Goal: Task Accomplishment & Management: Use online tool/utility

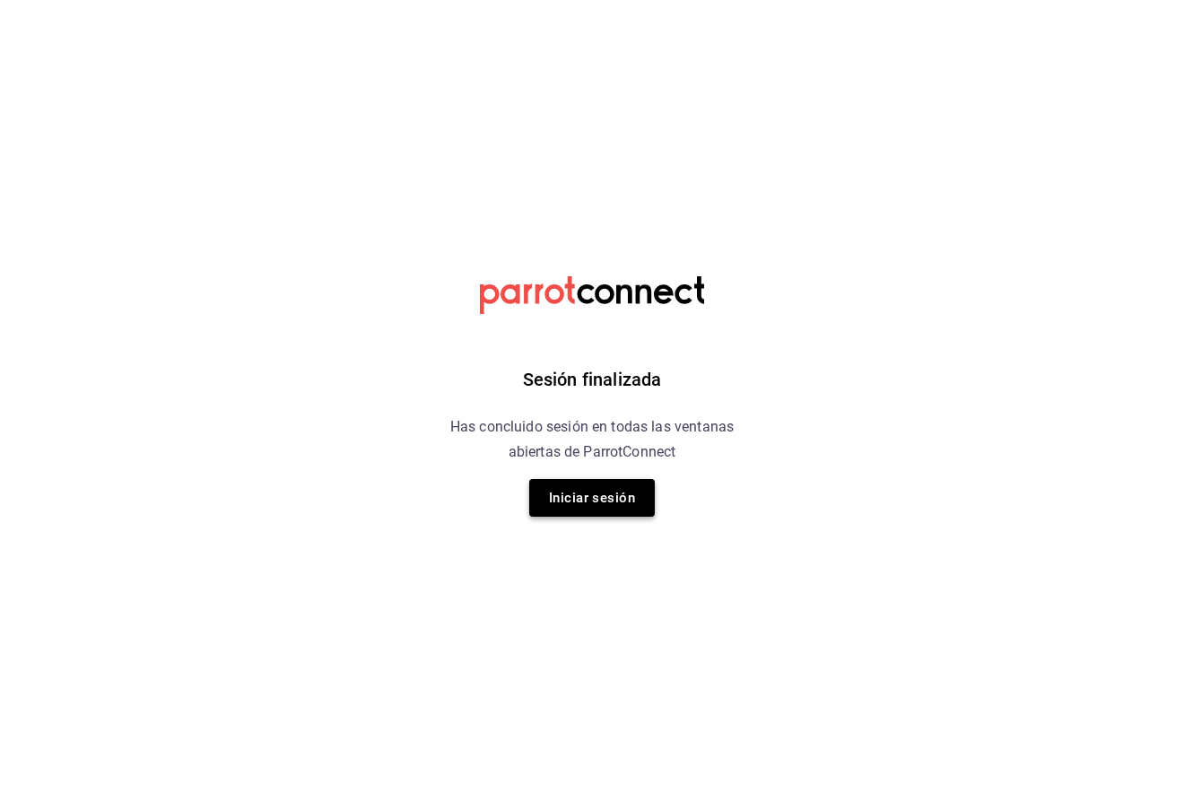
click at [585, 487] on button "Iniciar sesión" at bounding box center [592, 498] width 126 height 38
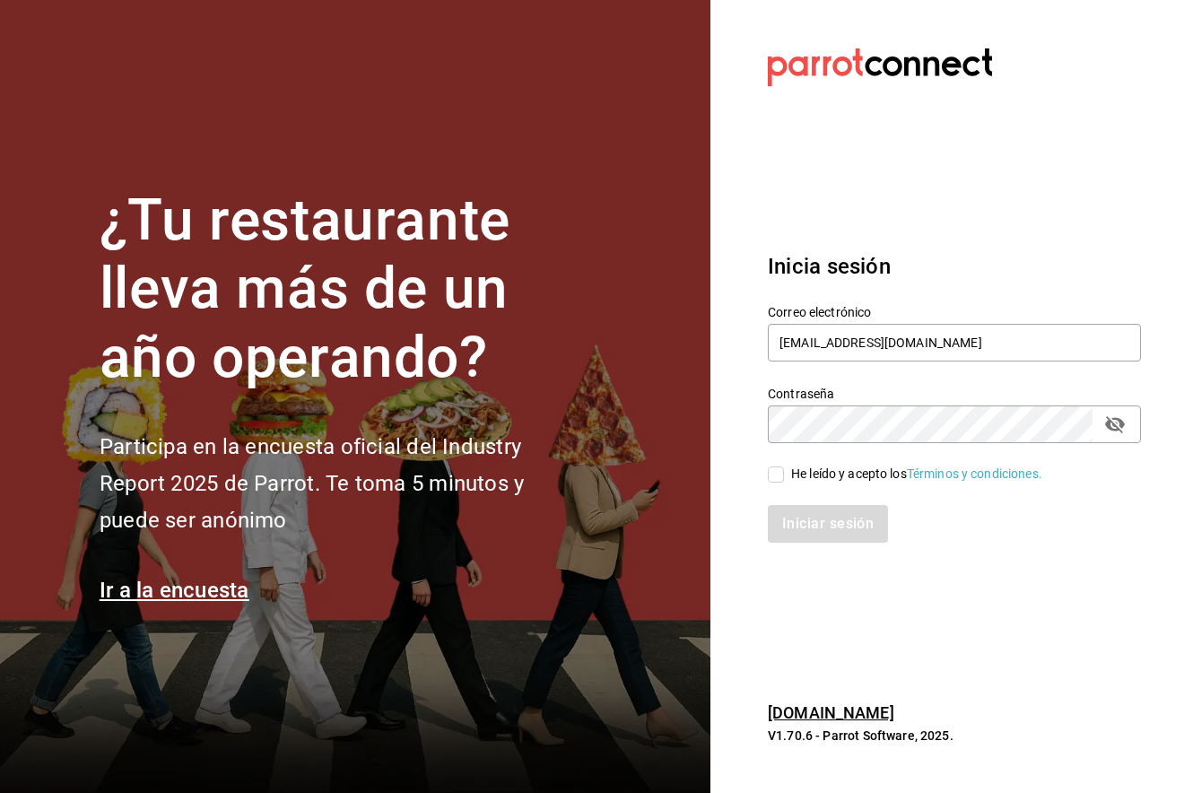
click at [784, 474] on span "He leído y acepto los Términos y condiciones." at bounding box center [913, 473] width 258 height 19
click at [784, 474] on input "He leído y acepto los Términos y condiciones." at bounding box center [776, 474] width 16 height 16
checkbox input "true"
click at [833, 526] on button "Iniciar sesión" at bounding box center [829, 524] width 122 height 38
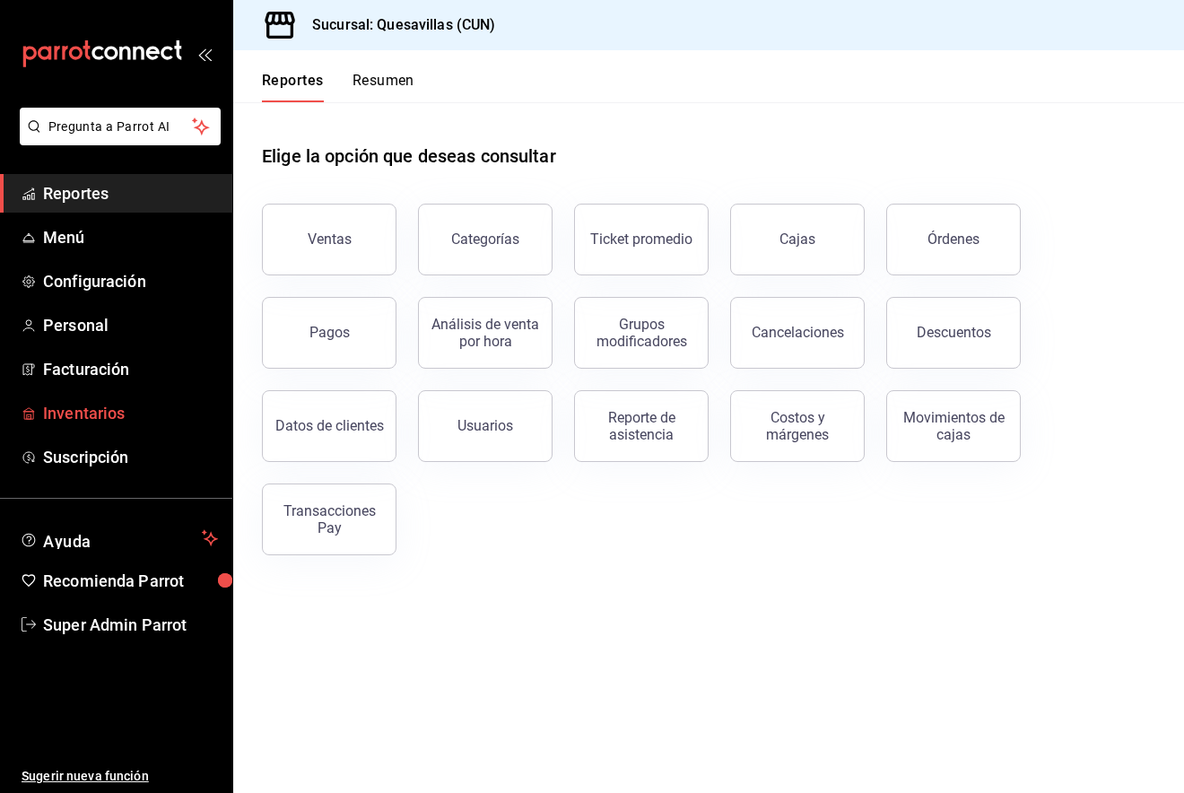
click at [110, 404] on span "Inventarios" at bounding box center [130, 413] width 175 height 24
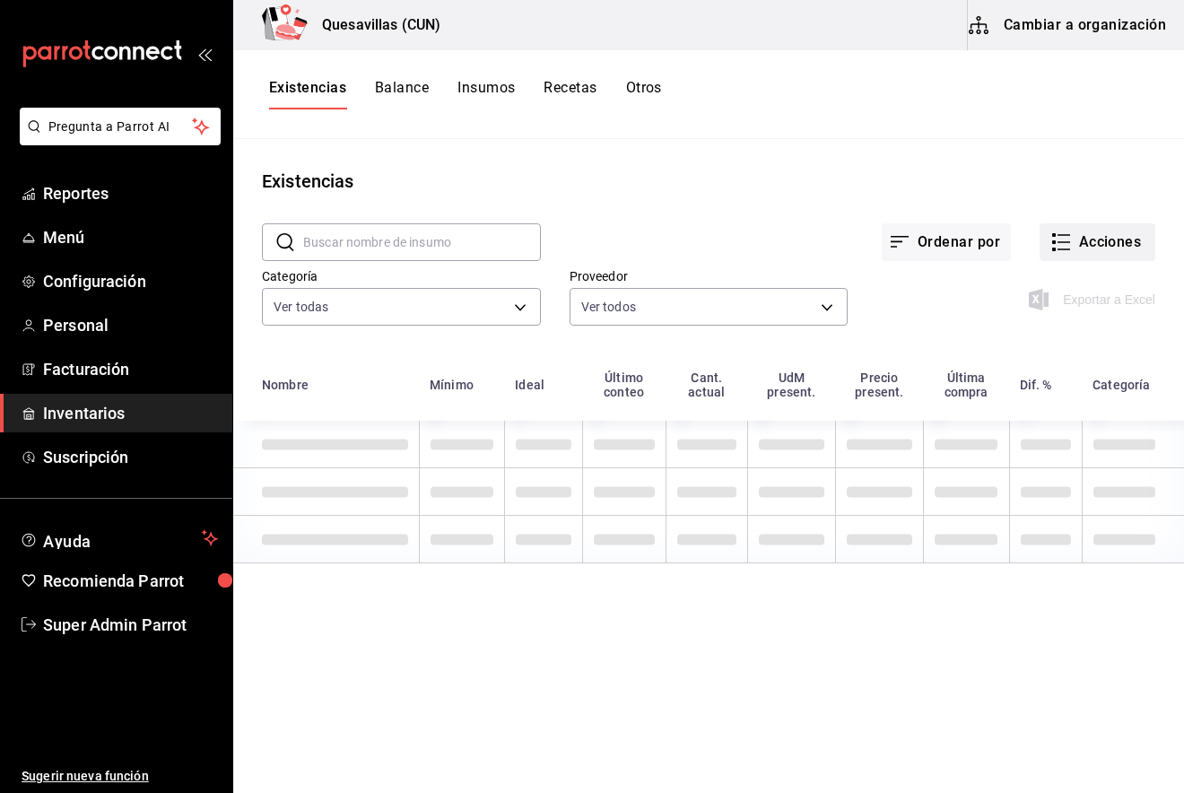
click at [1073, 230] on button "Acciones" at bounding box center [1097, 242] width 116 height 38
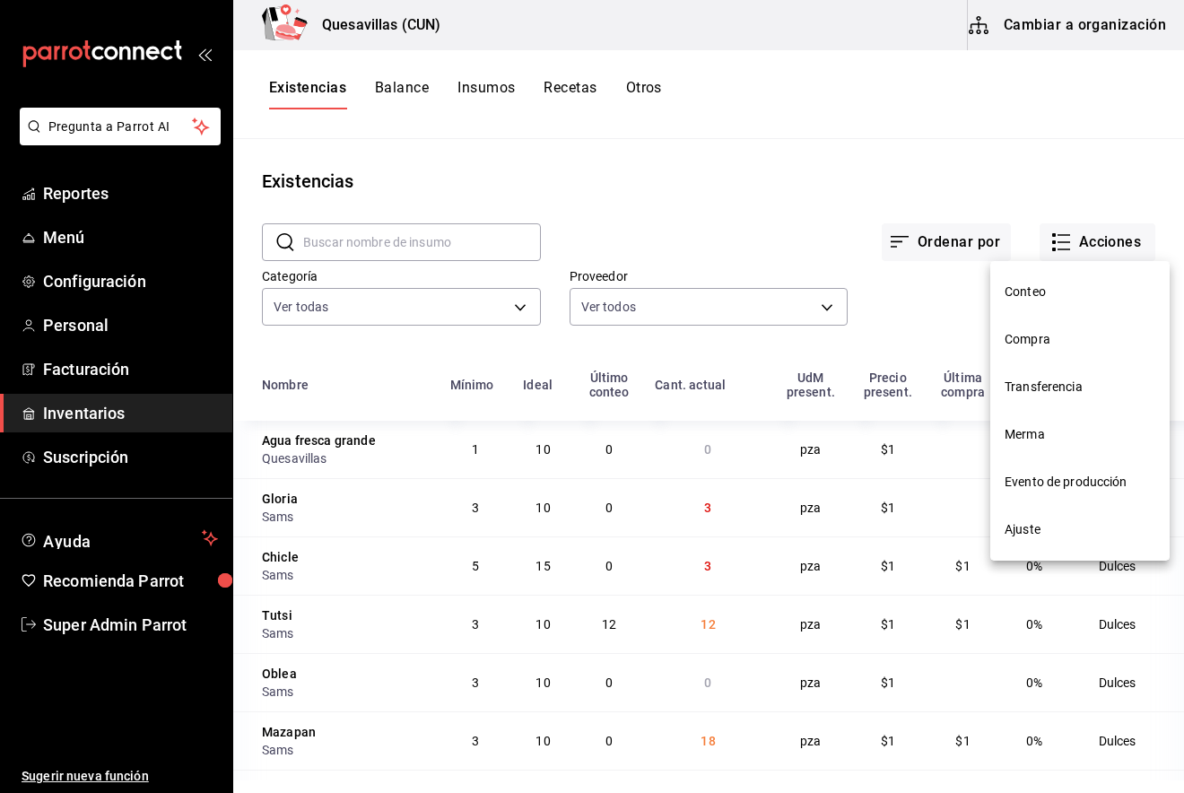
click at [1055, 473] on span "Evento de producción" at bounding box center [1079, 482] width 151 height 19
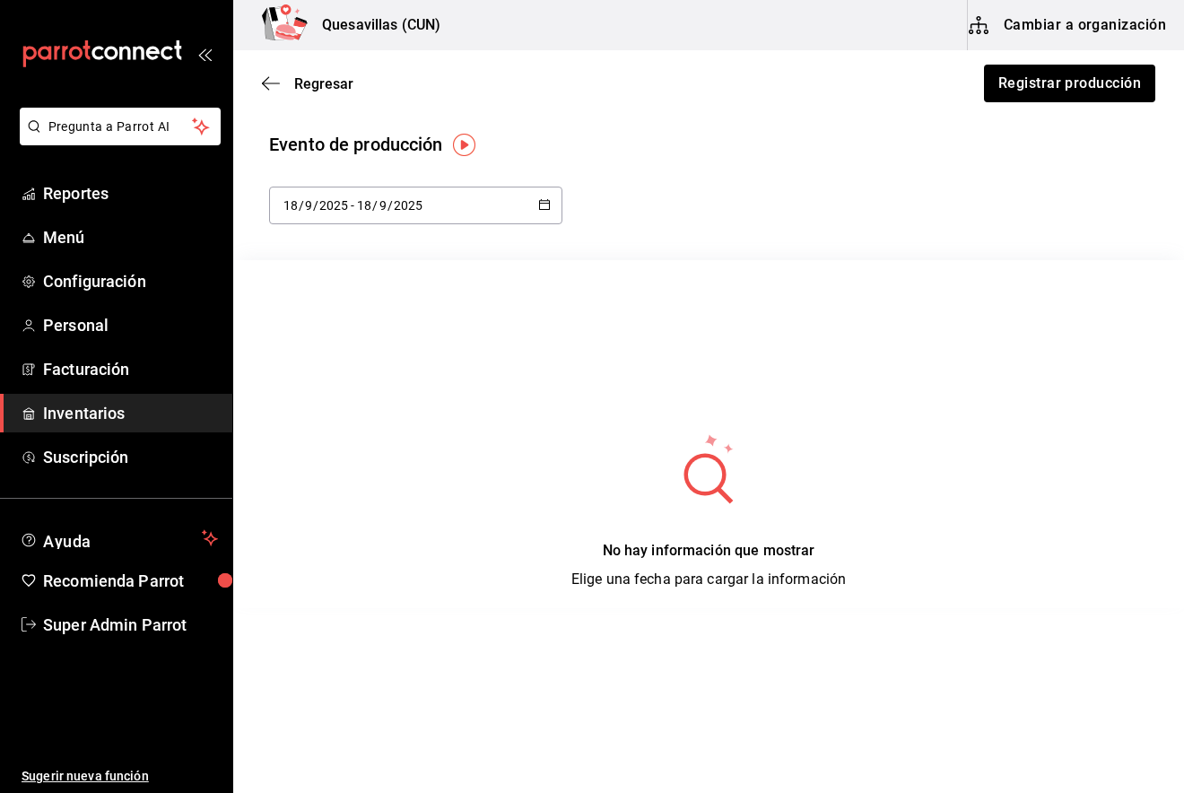
click at [505, 213] on div "[DATE] [DATE] - [DATE] [DATE]" at bounding box center [415, 206] width 293 height 38
click at [376, 464] on li "Rango de fechas" at bounding box center [353, 464] width 169 height 40
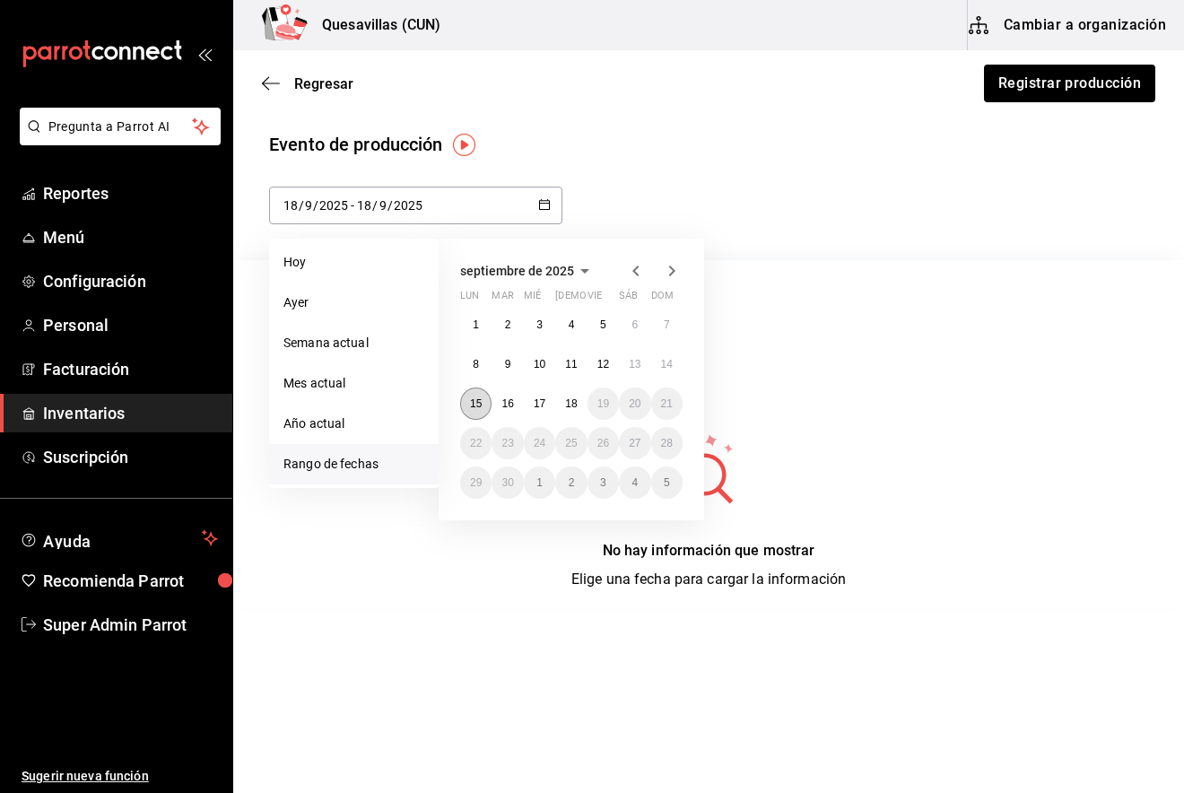
click at [480, 407] on abbr "15" at bounding box center [476, 403] width 12 height 13
click at [576, 399] on abbr "18" at bounding box center [571, 403] width 12 height 13
type input "[DATE]"
type input "15"
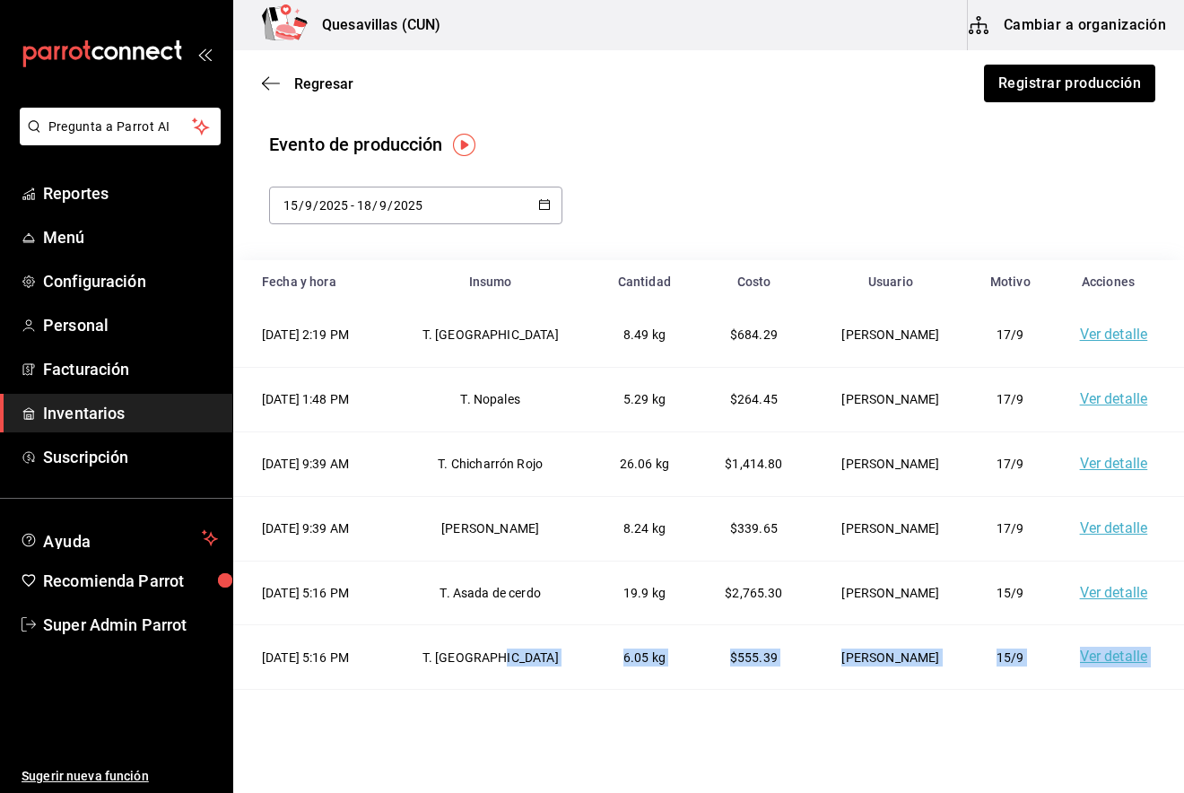
scroll to position [192, 0]
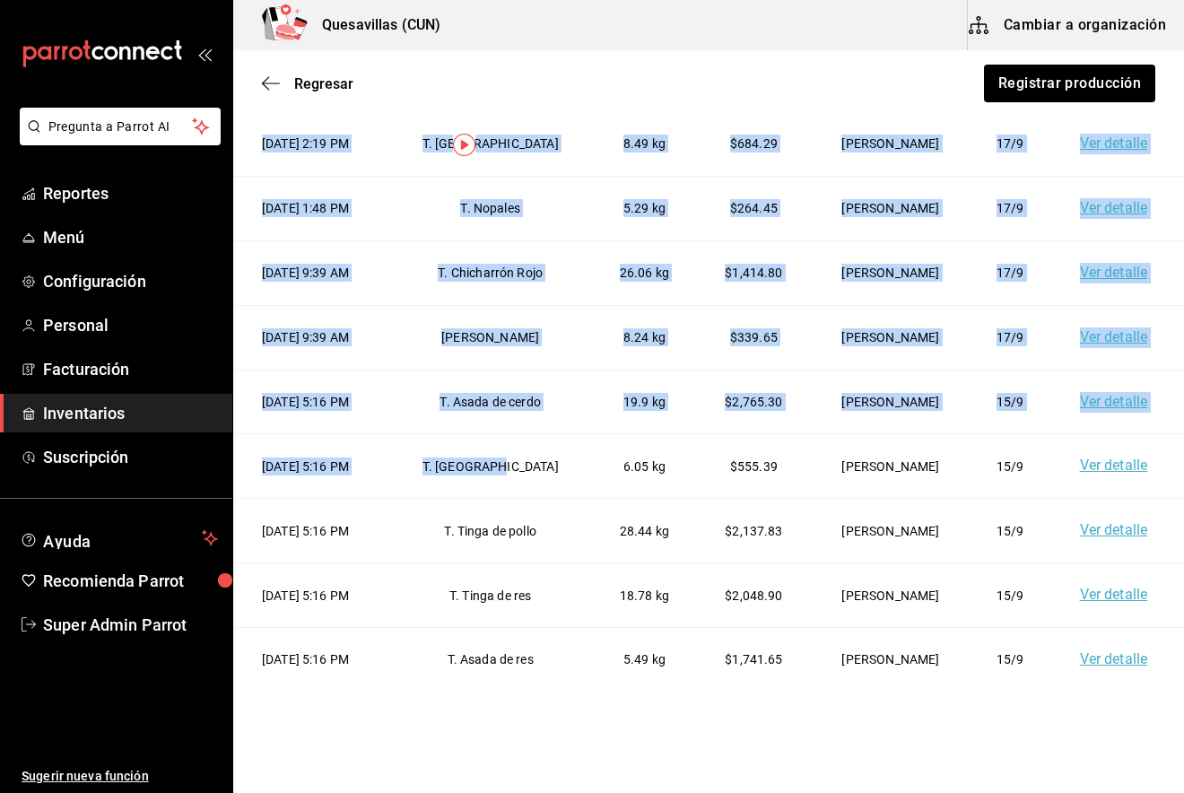
drag, startPoint x: 583, startPoint y: 658, endPoint x: 617, endPoint y: 701, distance: 54.9
click at [617, 691] on html "Pregunta a Parrot AI Reportes Menú Configuración Personal Facturación Inventari…" at bounding box center [592, 345] width 1184 height 691
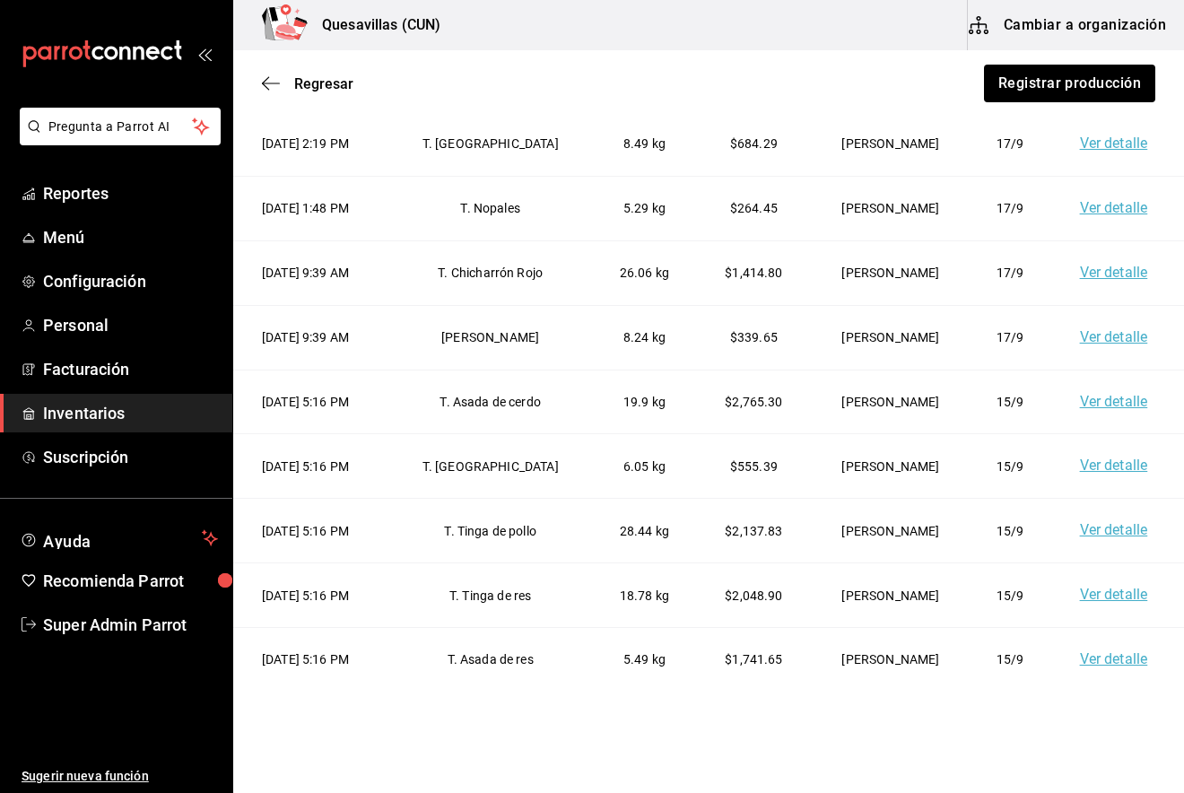
click at [508, 628] on td "T. Asada de res" at bounding box center [490, 660] width 204 height 64
drag, startPoint x: 705, startPoint y: 595, endPoint x: 1023, endPoint y: 593, distance: 318.3
click at [1023, 593] on tr "[DATE] 5:16 PM T. Tinga de res 18.78 kg $2,048.90 [PERSON_NAME] 15/9 Ver detalle" at bounding box center [708, 595] width 950 height 65
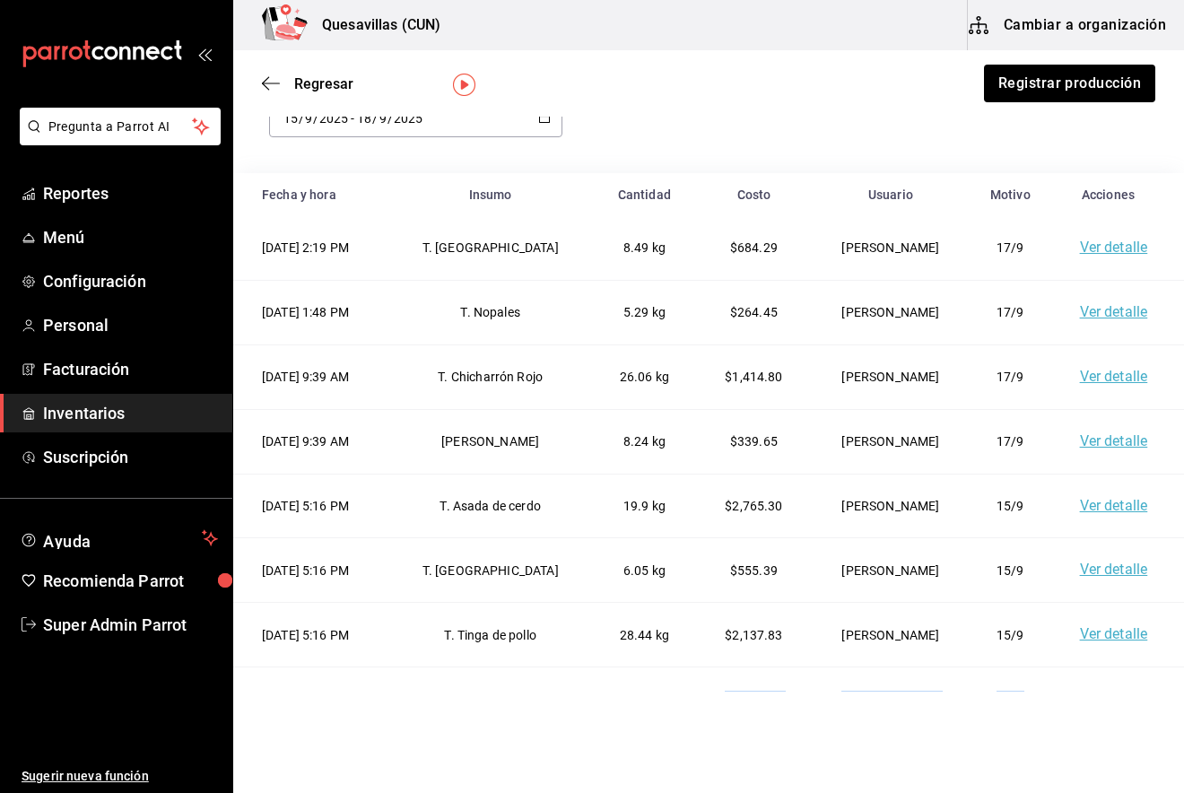
scroll to position [0, 0]
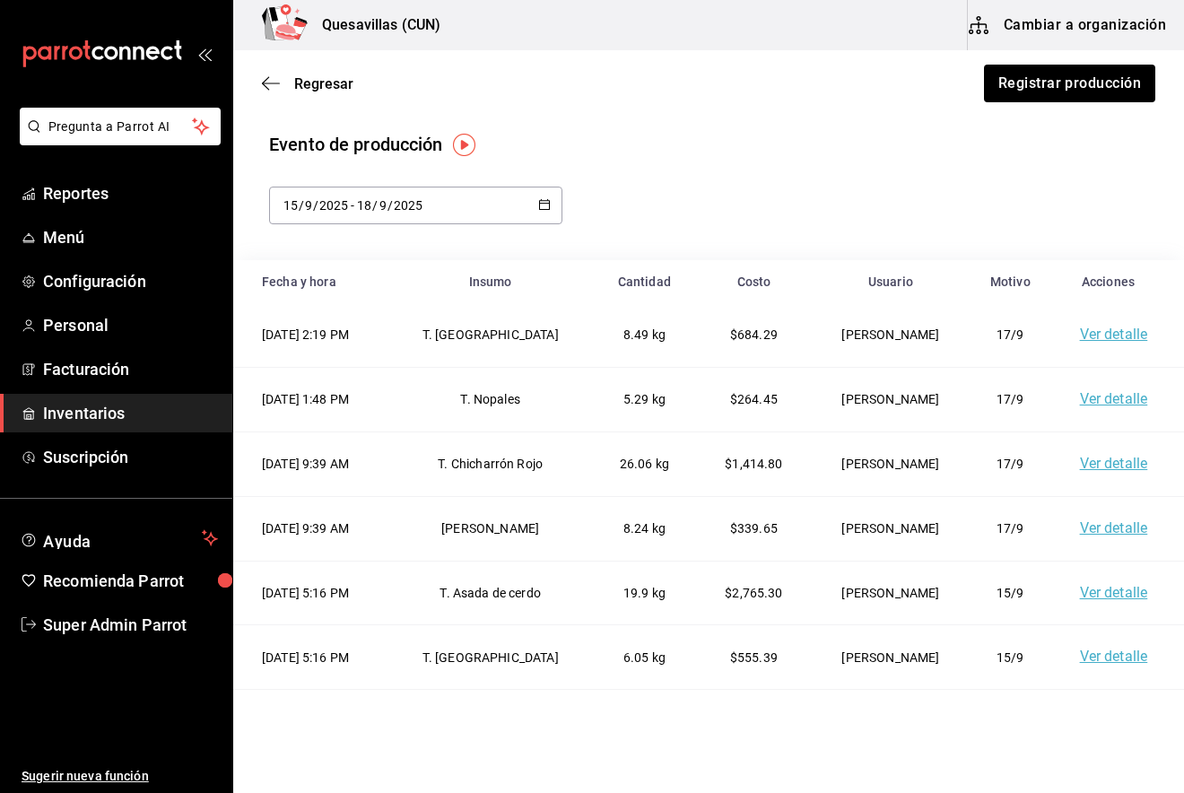
click at [535, 223] on div "[DATE] [DATE] - [DATE] [DATE]" at bounding box center [415, 206] width 293 height 38
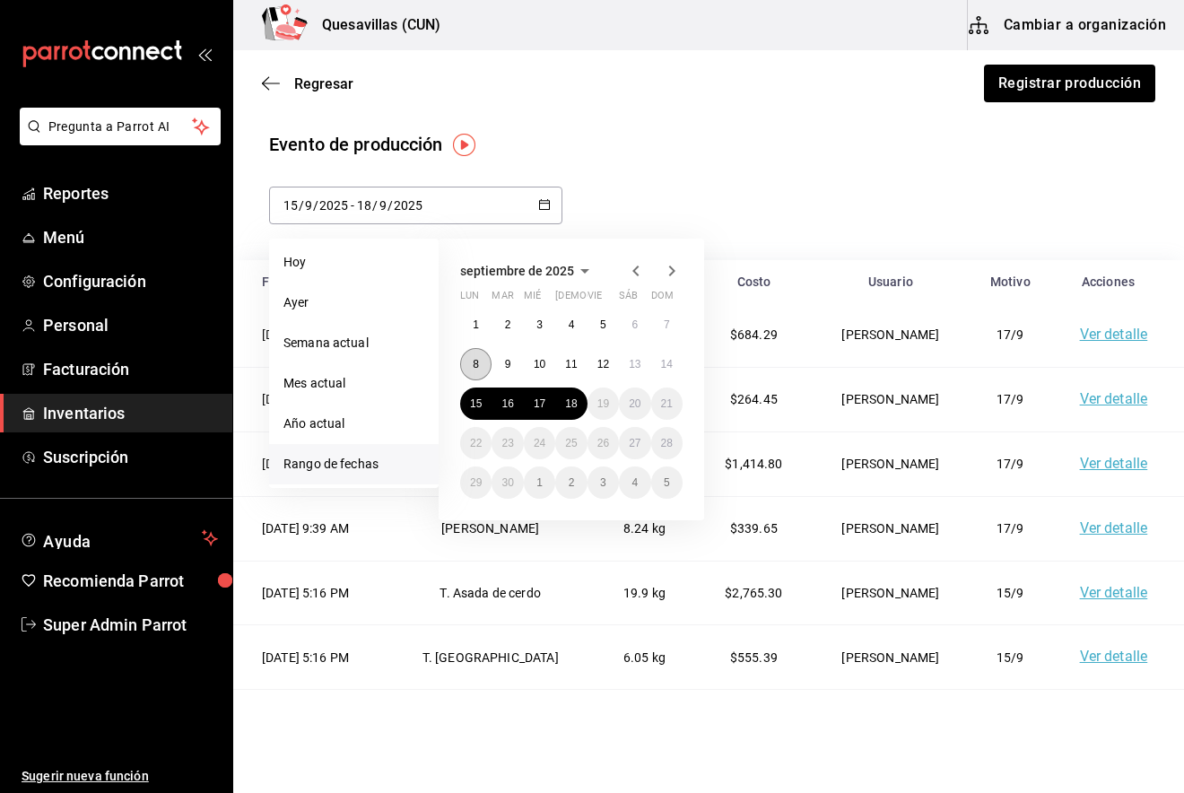
click at [471, 358] on button "8" at bounding box center [475, 364] width 31 height 32
click at [578, 404] on button "18" at bounding box center [570, 403] width 31 height 32
type input "[DATE]"
type input "8"
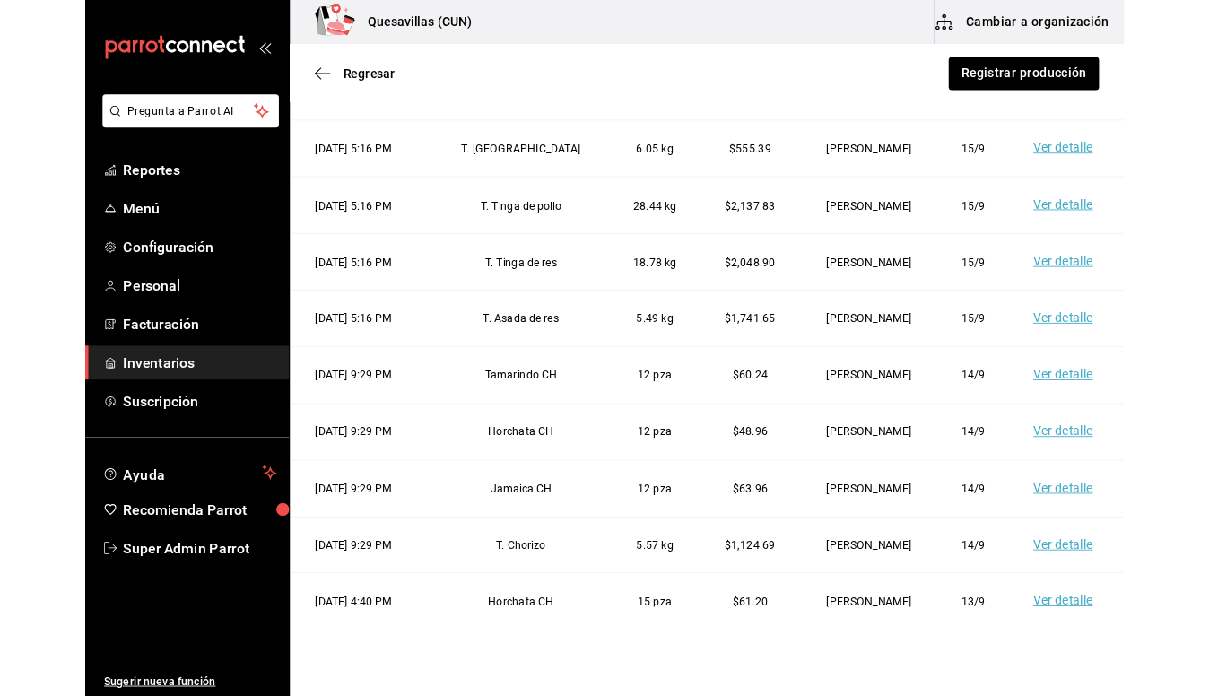
scroll to position [194, 0]
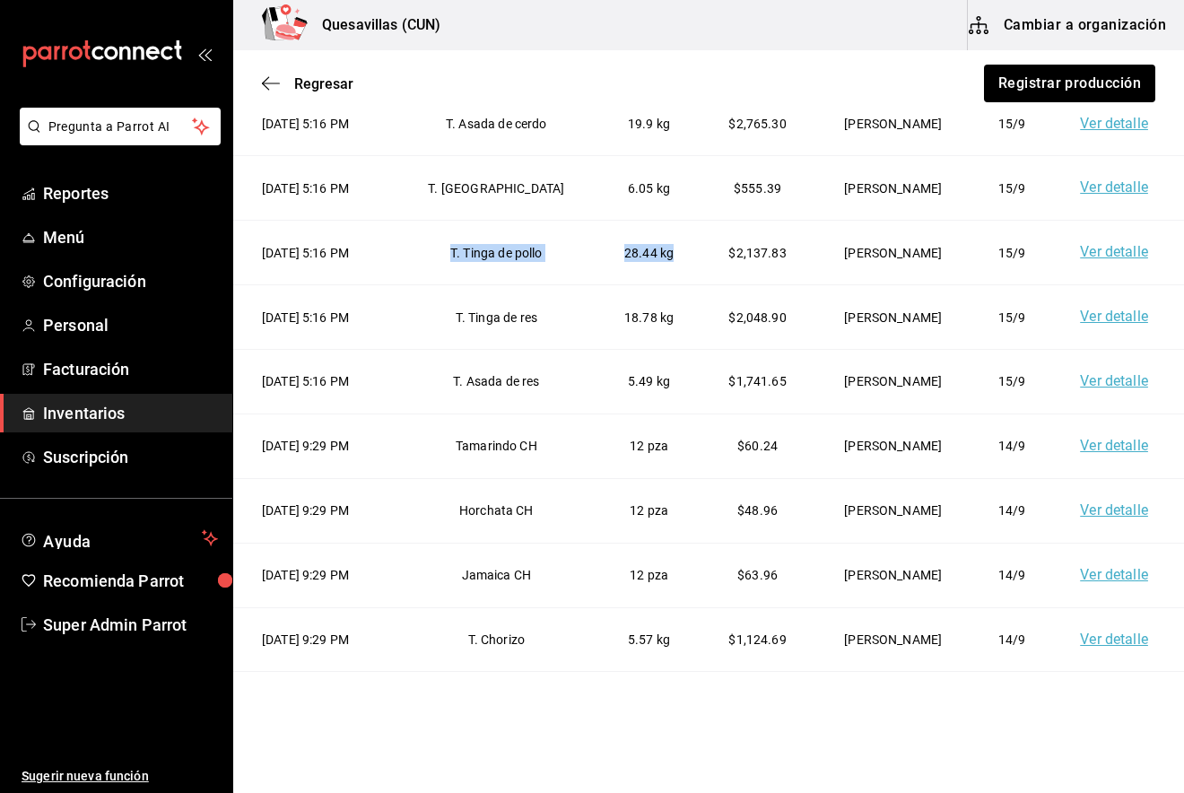
drag, startPoint x: 431, startPoint y: 247, endPoint x: 680, endPoint y: 249, distance: 248.4
click at [680, 249] on tr "[DATE] 5:16 PM T. Tinga de pollo 28.44 kg $2,137.83 [PERSON_NAME] 15/9 Ver deta…" at bounding box center [708, 253] width 950 height 65
click at [680, 249] on td "28.44 kg" at bounding box center [649, 253] width 104 height 65
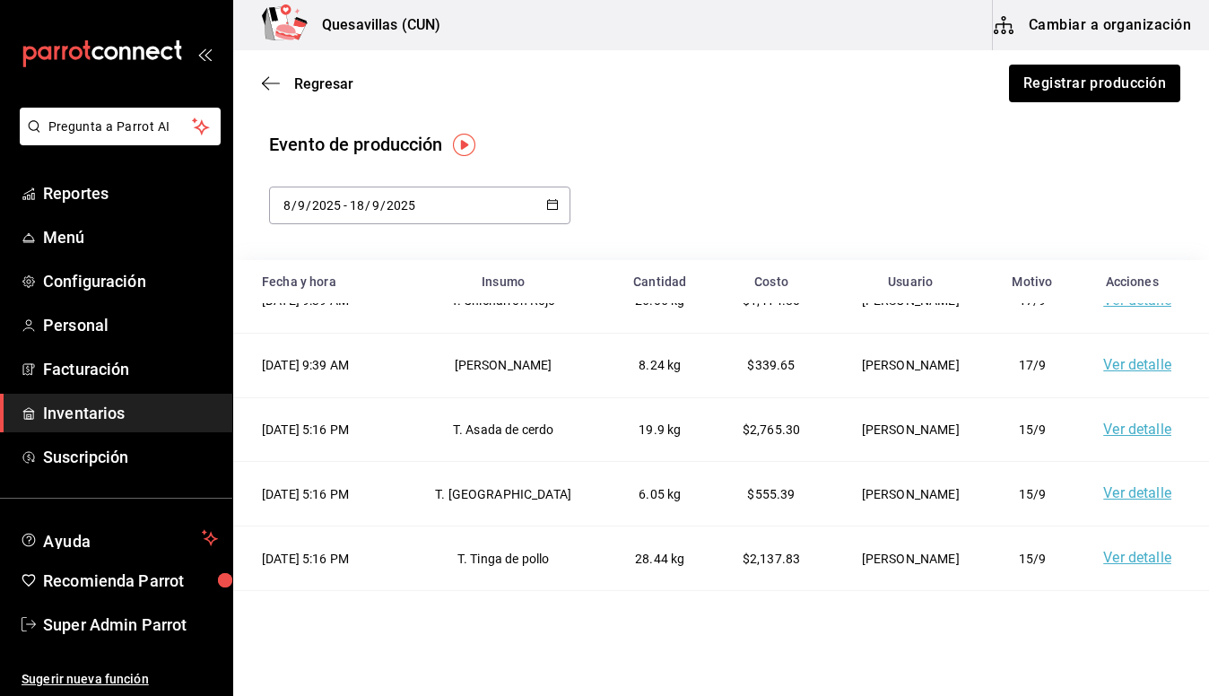
scroll to position [165, 0]
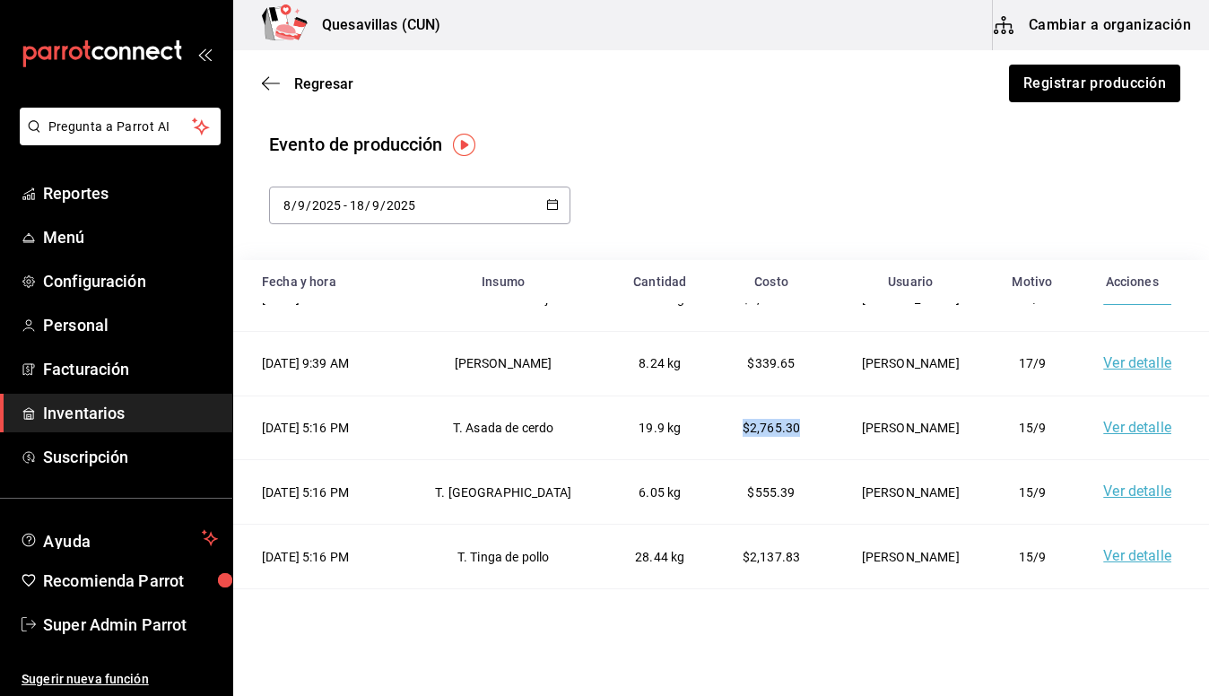
drag, startPoint x: 707, startPoint y: 433, endPoint x: 805, endPoint y: 445, distance: 98.4
click at [805, 445] on td "$2,765.30" at bounding box center [771, 427] width 116 height 65
click at [1112, 431] on link "Ver detalle" at bounding box center [1137, 427] width 68 height 17
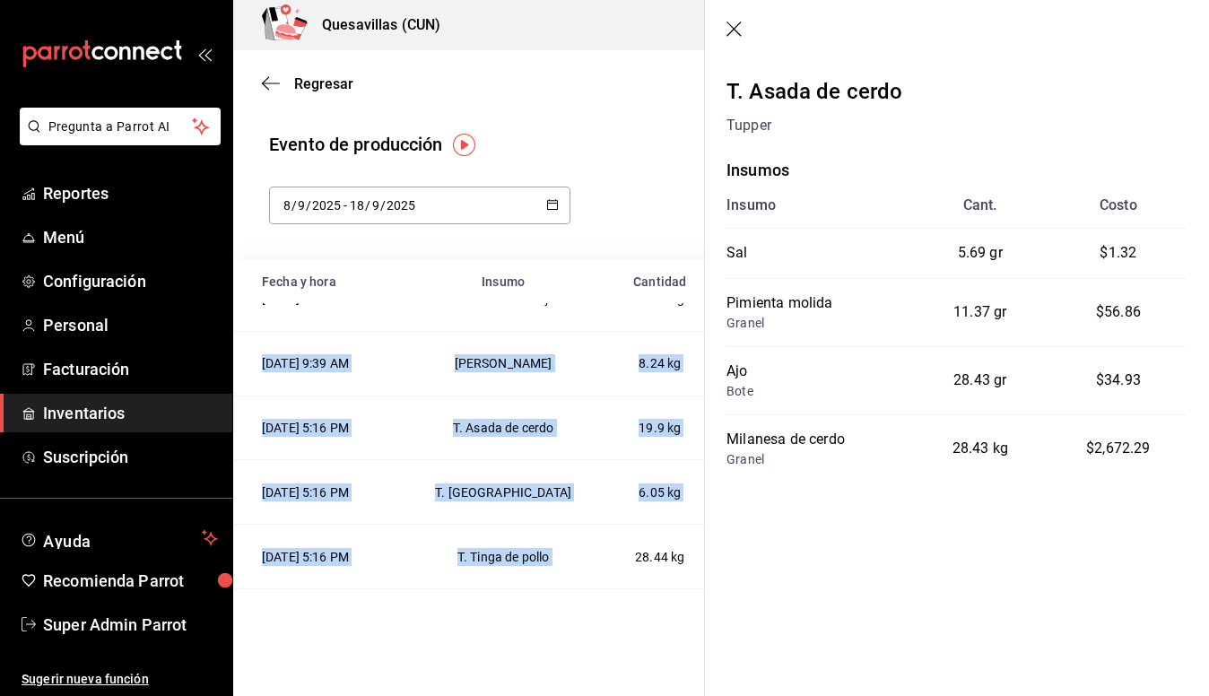
drag, startPoint x: 254, startPoint y: 366, endPoint x: 621, endPoint y: 545, distance: 408.2
click at [621, 545] on td "28.44 kg" at bounding box center [659, 557] width 107 height 65
drag, startPoint x: 677, startPoint y: 560, endPoint x: 296, endPoint y: 422, distance: 405.3
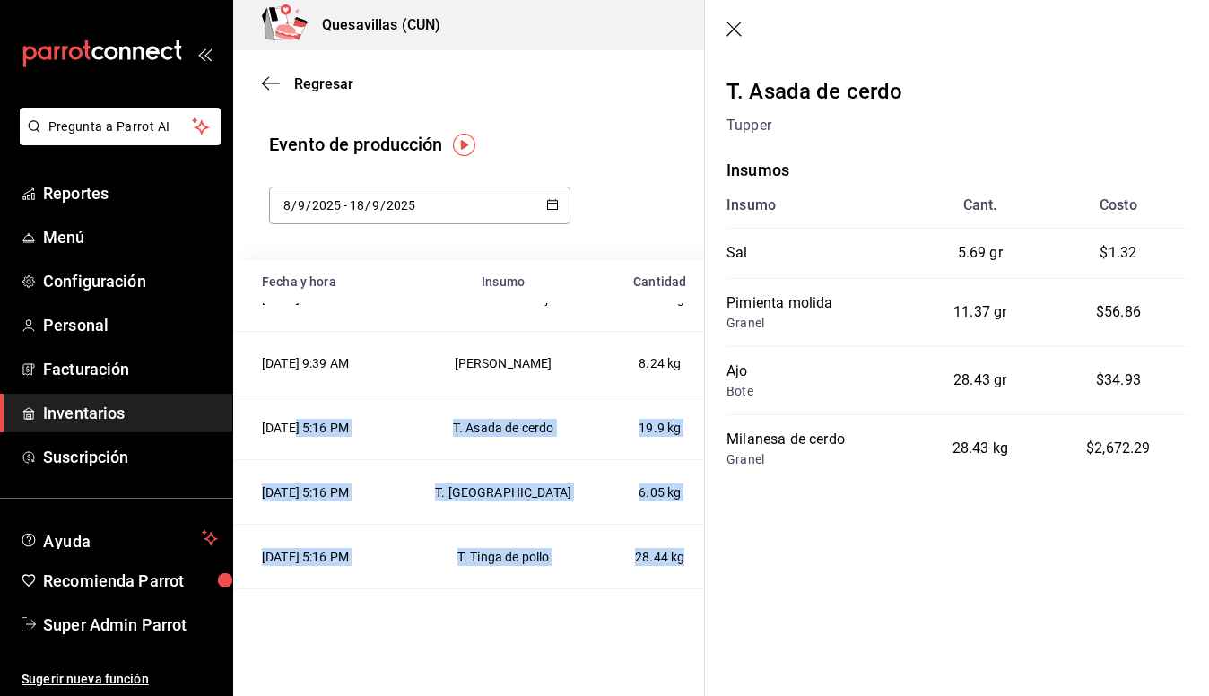
click at [296, 422] on td "[DATE] 5:16 PM" at bounding box center [316, 427] width 167 height 65
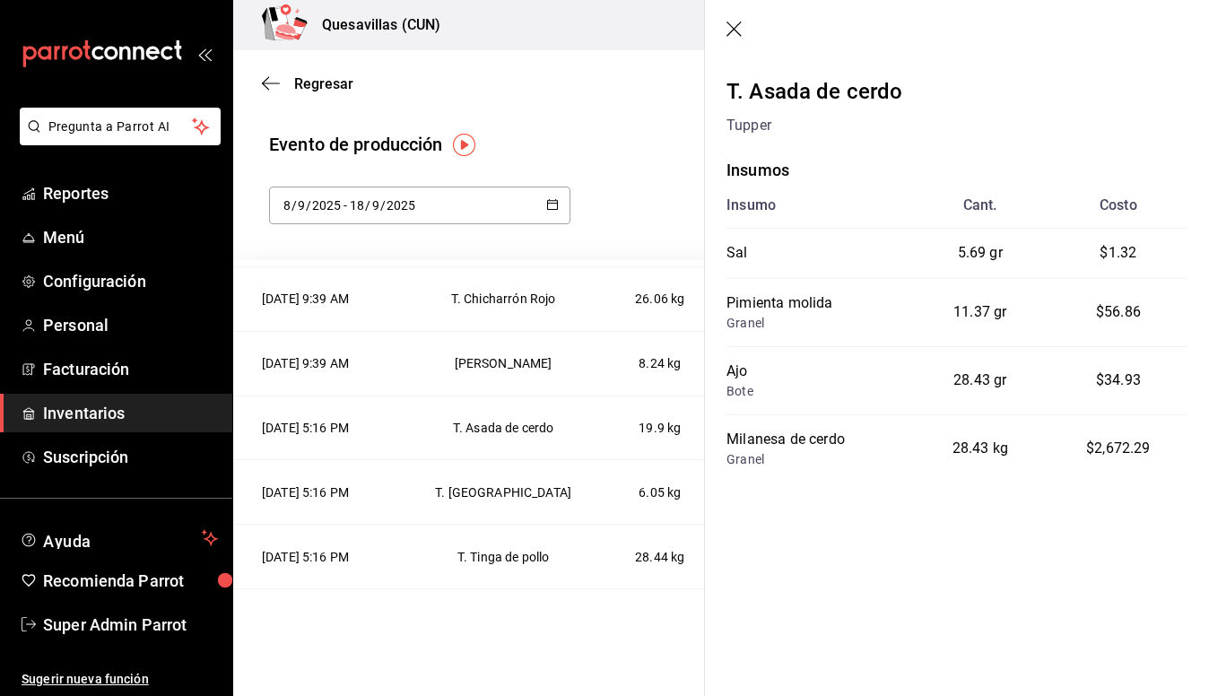
scroll to position [0, 0]
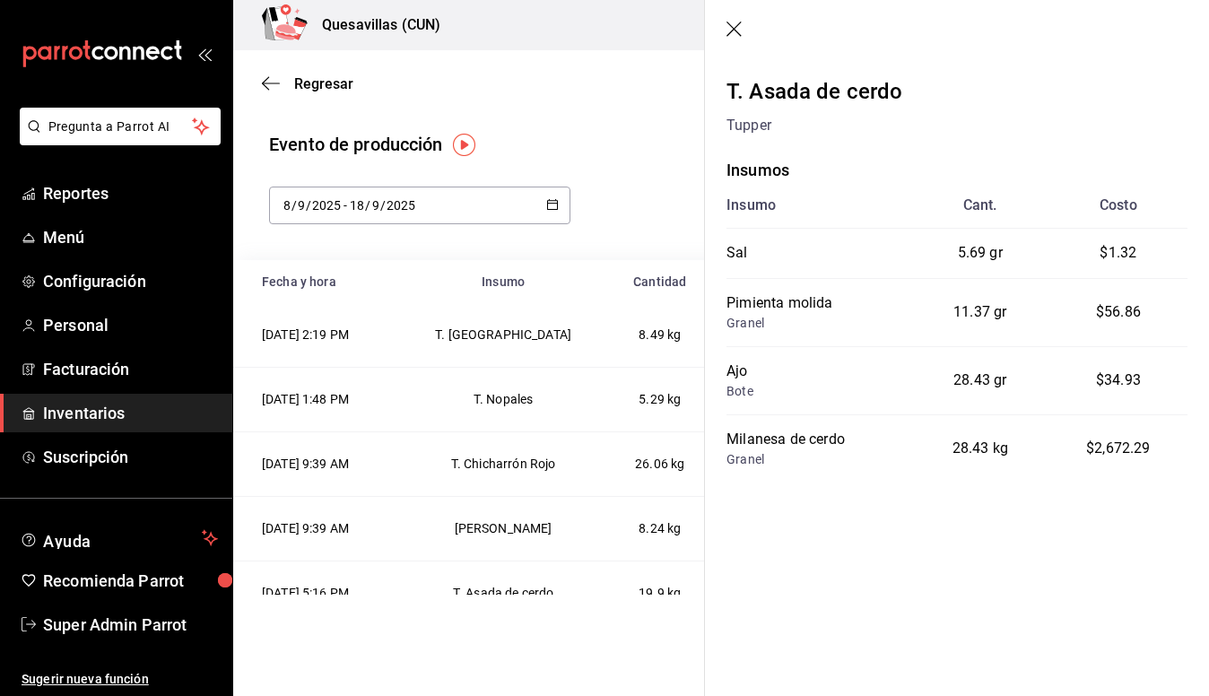
click at [744, 33] on header at bounding box center [957, 30] width 504 height 61
click at [738, 34] on icon "button" at bounding box center [735, 31] width 18 height 18
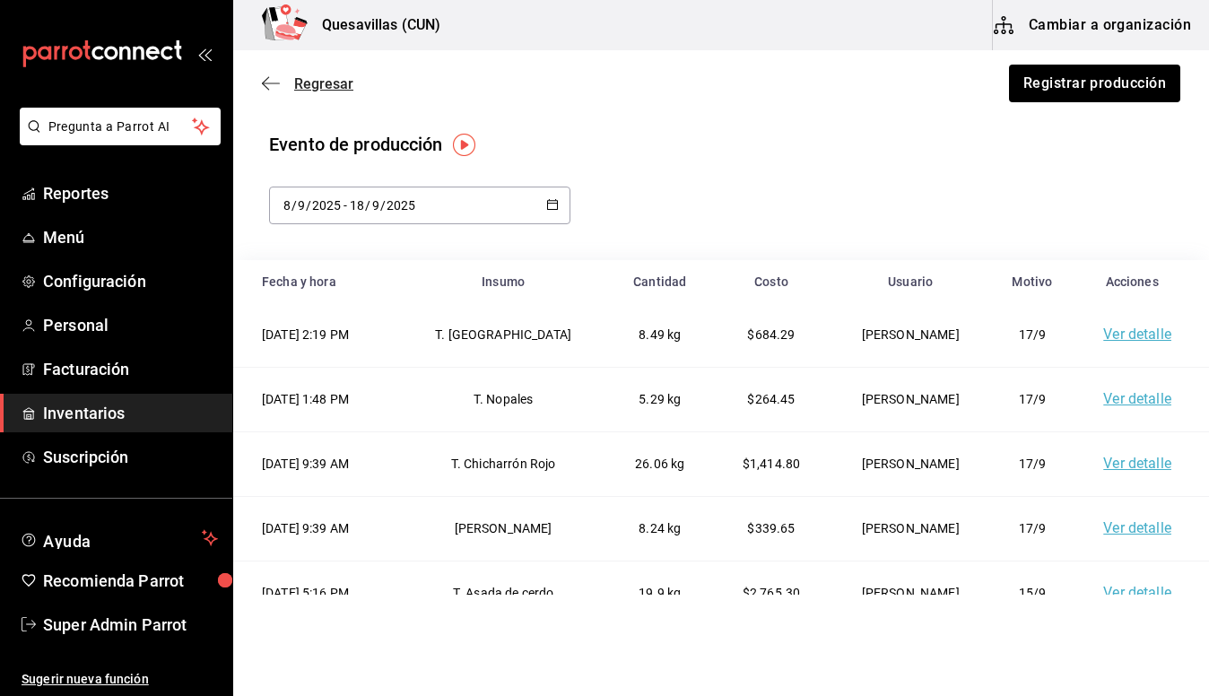
click at [265, 79] on icon "button" at bounding box center [271, 83] width 18 height 16
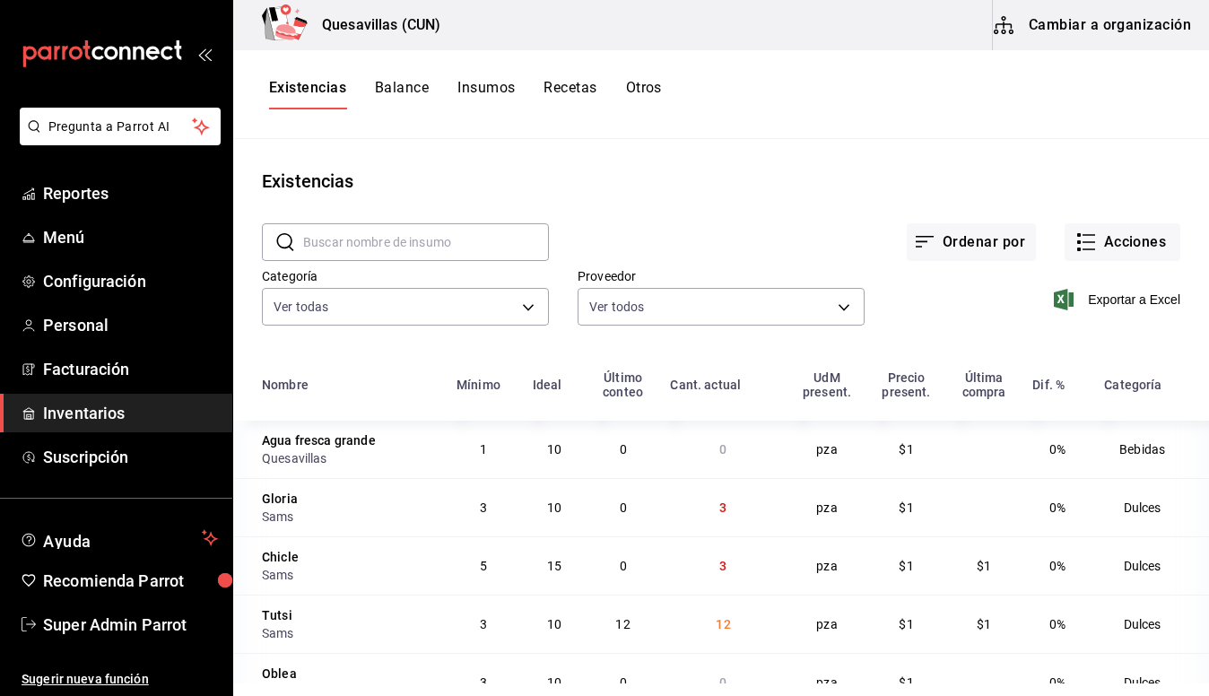
click at [463, 160] on main "Existencias ​ ​ Ordenar por Acciones Categoría Ver todas 443e0117-2505-455b-86b…" at bounding box center [721, 411] width 976 height 544
click at [708, 152] on main "Existencias ​ ​ Ordenar por Acciones Categoría Ver todas 443e0117-2505-455b-86b…" at bounding box center [721, 411] width 976 height 544
